Goal: Information Seeking & Learning: Learn about a topic

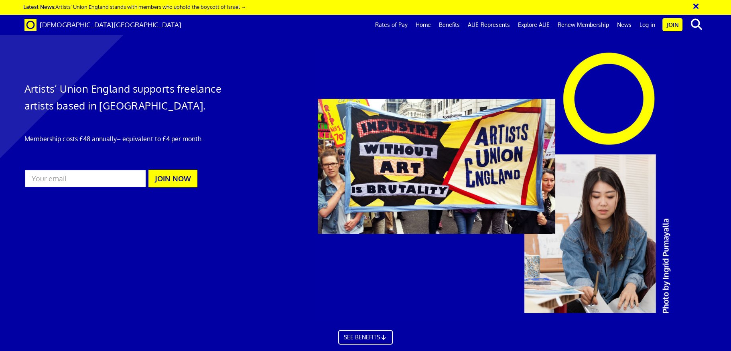
scroll to position [1324, 0]
drag, startPoint x: 564, startPoint y: 266, endPoint x: 610, endPoint y: 255, distance: 46.7
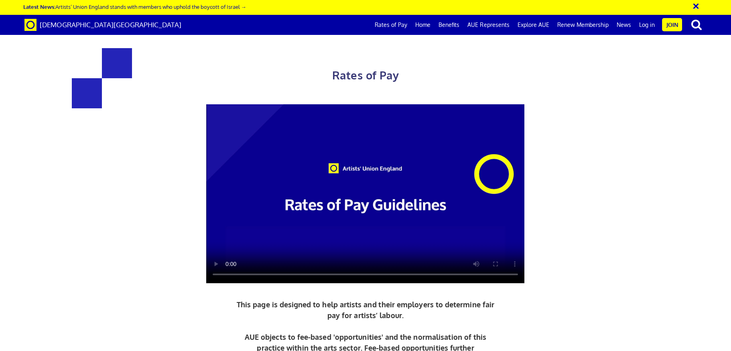
scroll to position [161, 0]
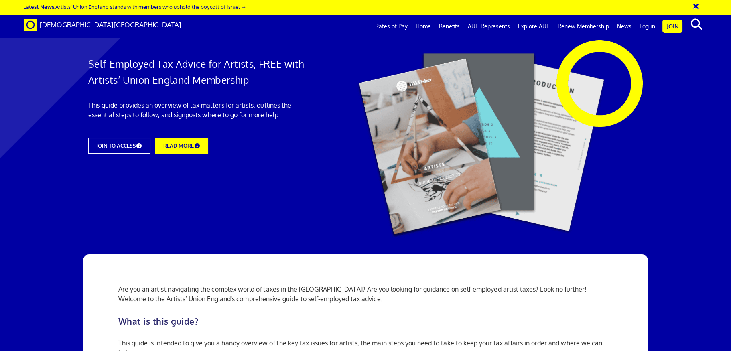
scroll to position [642, 0]
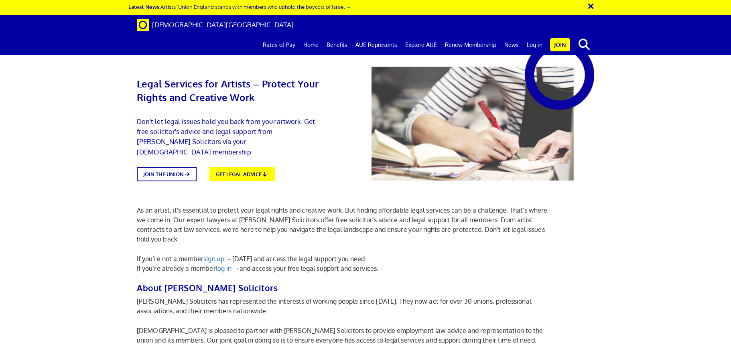
scroll to position [80, 0]
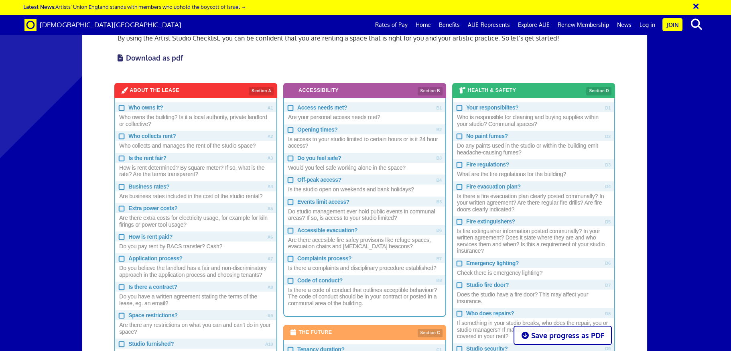
scroll to position [441, 0]
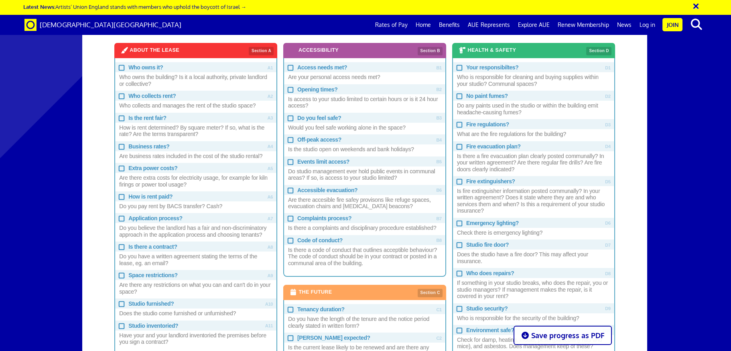
click at [120, 67] on input "Who owns it? Who owns the building? Is it a local authority, private landlord o…" at bounding box center [121, 67] width 5 height 5
click at [120, 68] on input "Who owns it? Who owns the building? Is it a local authority, private landlord o…" at bounding box center [121, 67] width 5 height 5
checkbox input "false"
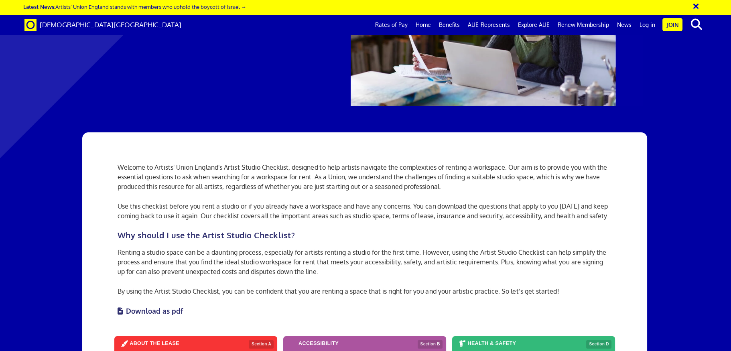
scroll to position [80, 0]
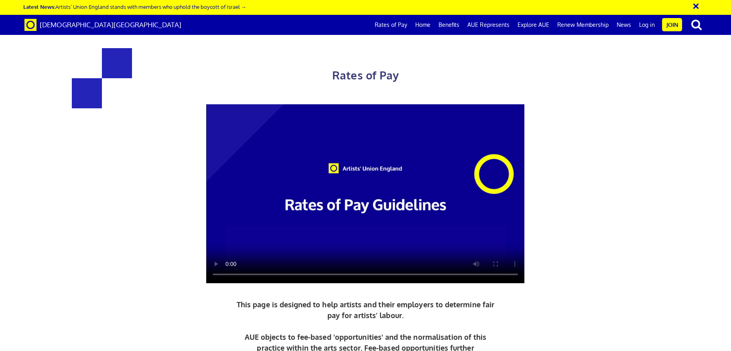
click at [274, 211] on video at bounding box center [365, 193] width 318 height 179
